Goal: Transaction & Acquisition: Book appointment/travel/reservation

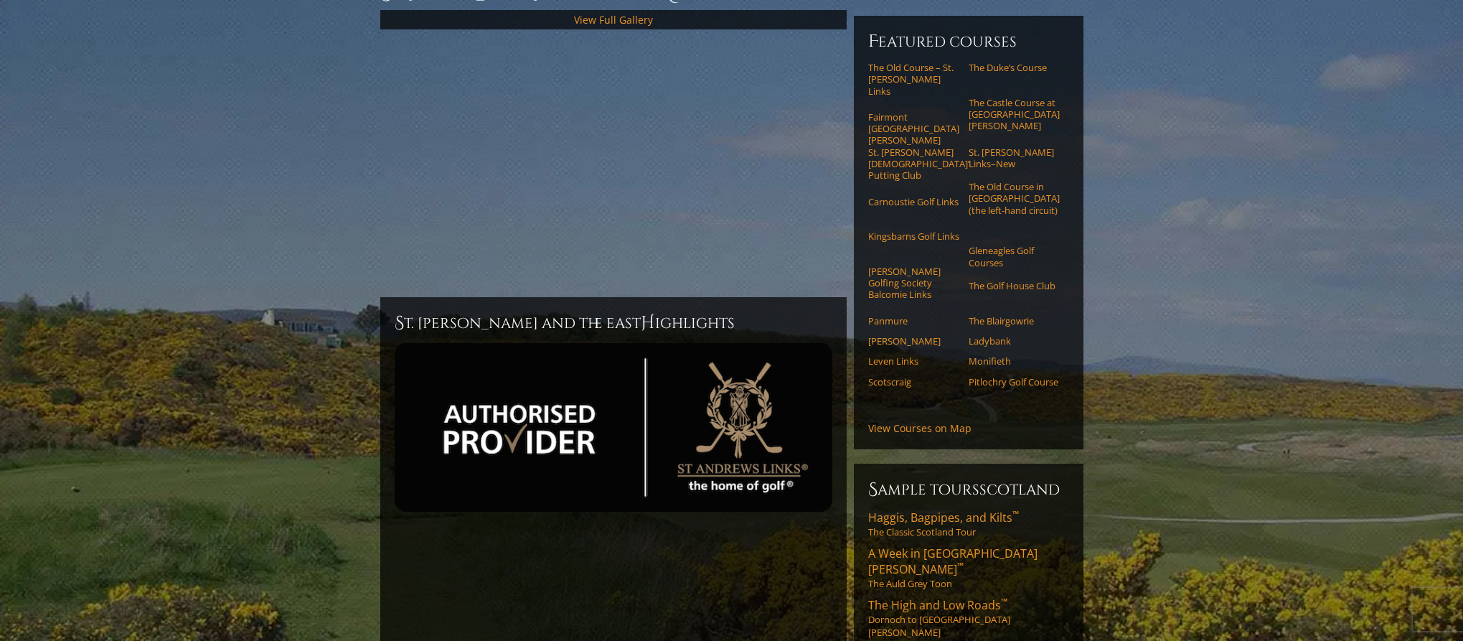
scroll to position [173, 0]
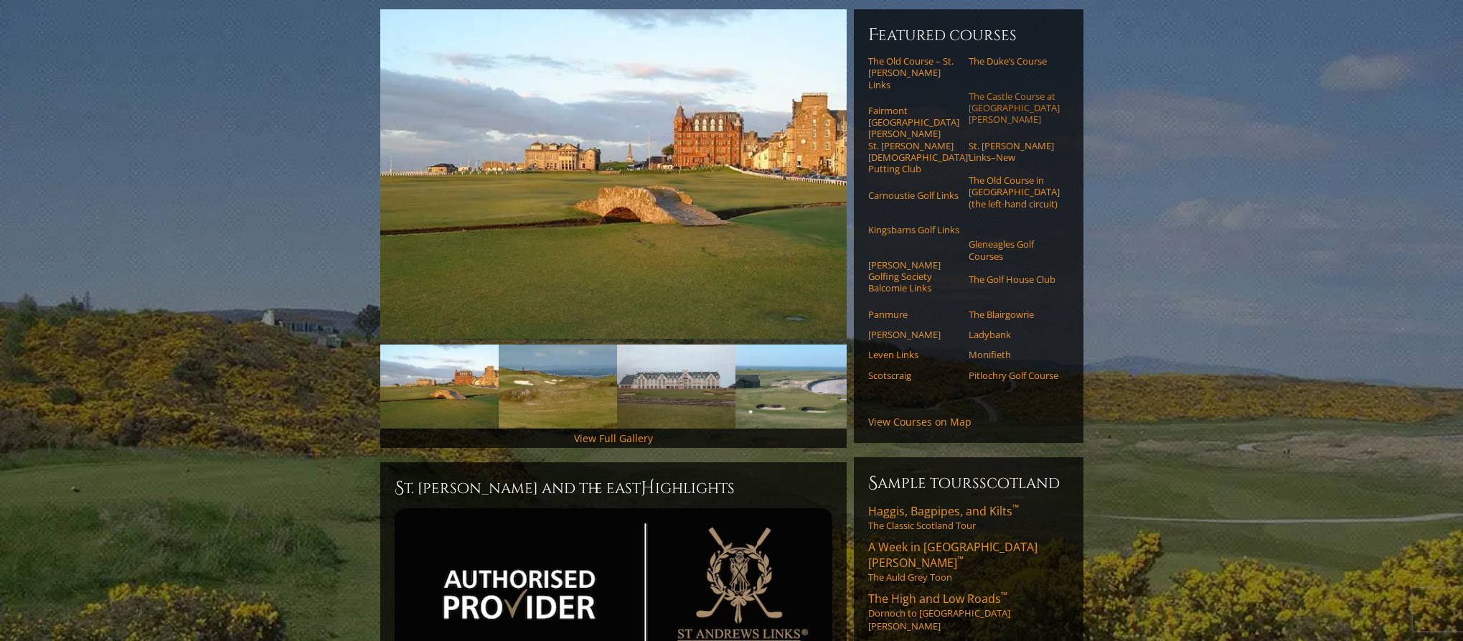
click at [998, 120] on link "The Castle Course at [GEOGRAPHIC_DATA][PERSON_NAME]" at bounding box center [1013, 107] width 91 height 35
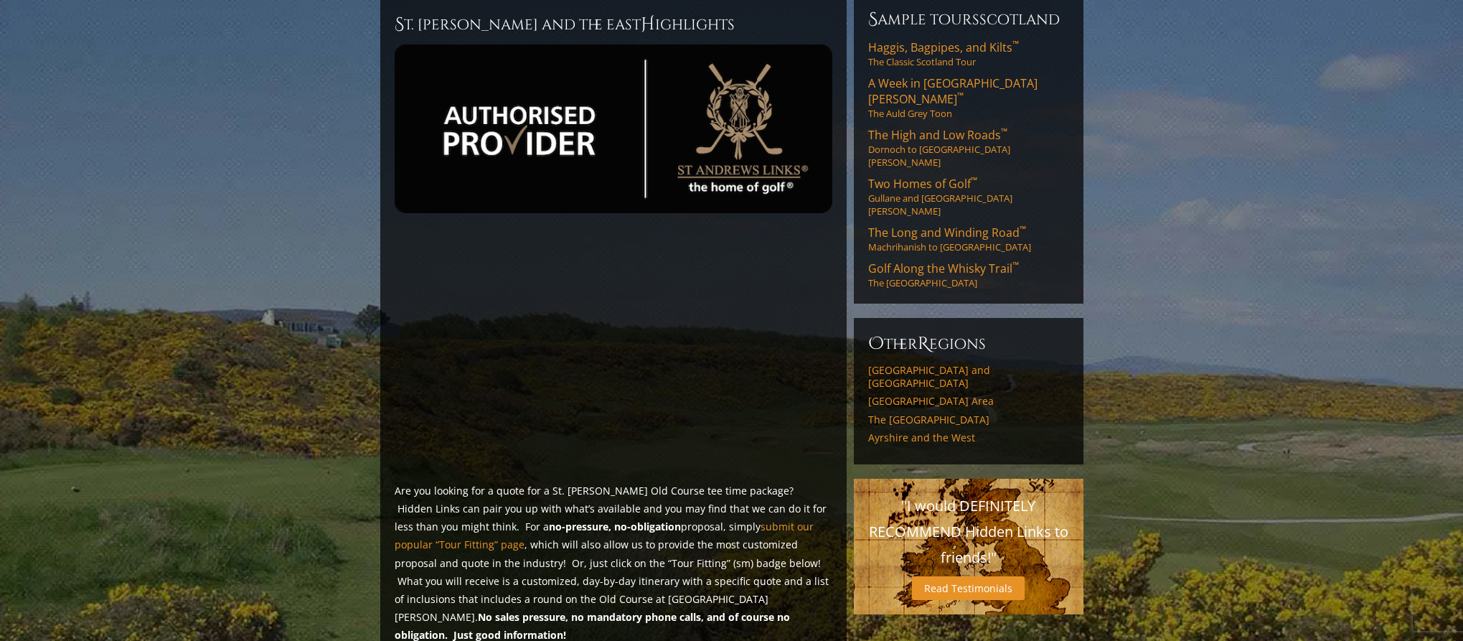
scroll to position [648, 0]
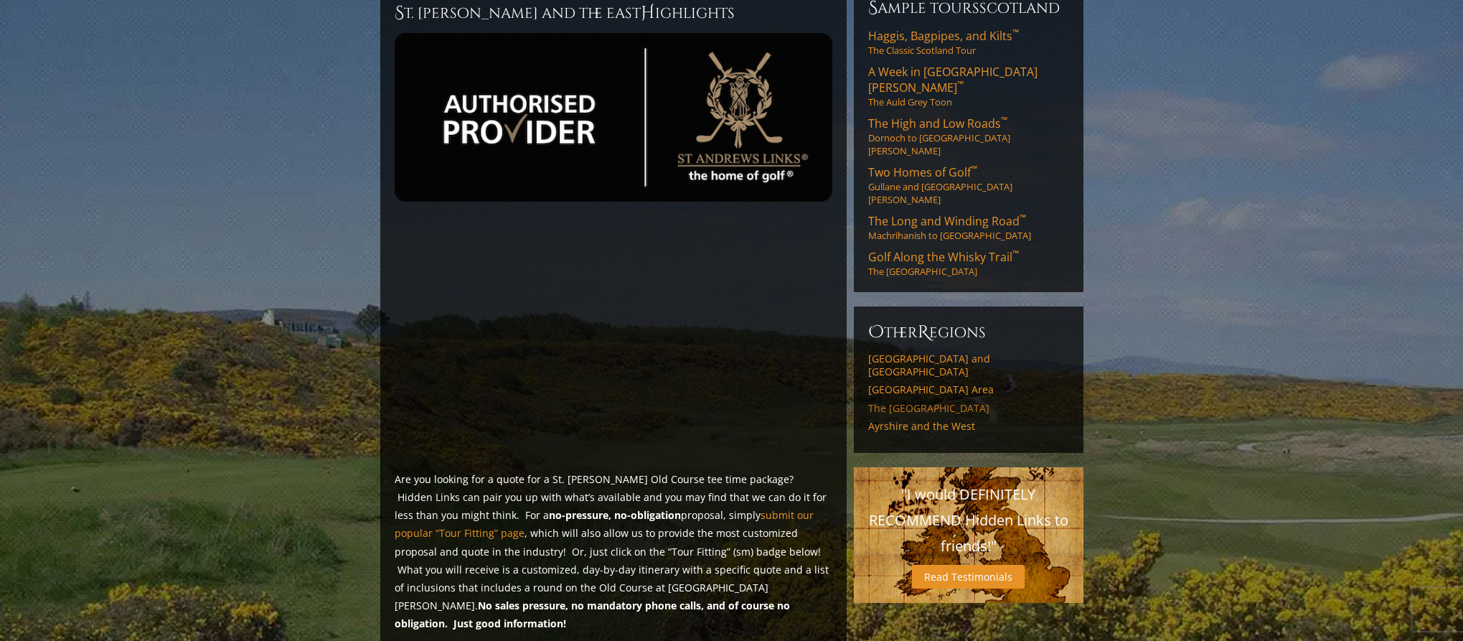
click at [932, 415] on link "The [GEOGRAPHIC_DATA]" at bounding box center [968, 408] width 201 height 13
